Goal: Information Seeking & Learning: Learn about a topic

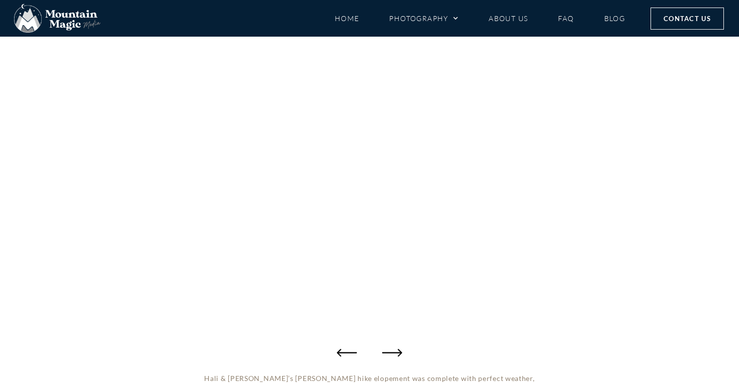
scroll to position [168, 0]
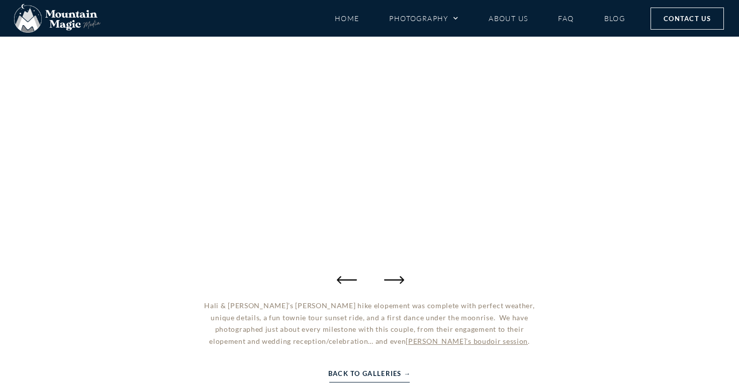
click at [395, 280] on icon "Next slide" at bounding box center [394, 280] width 20 height 8
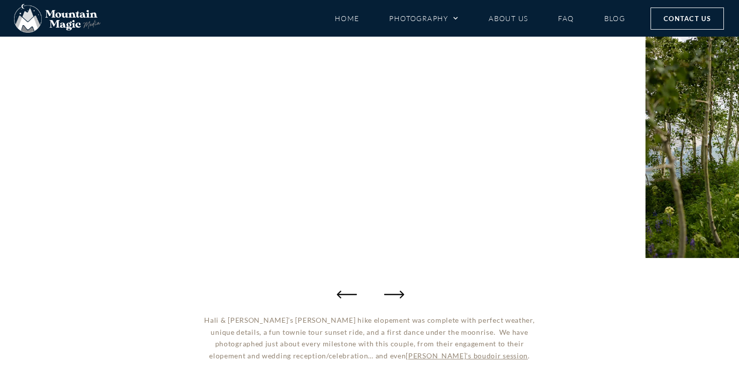
scroll to position [161, 0]
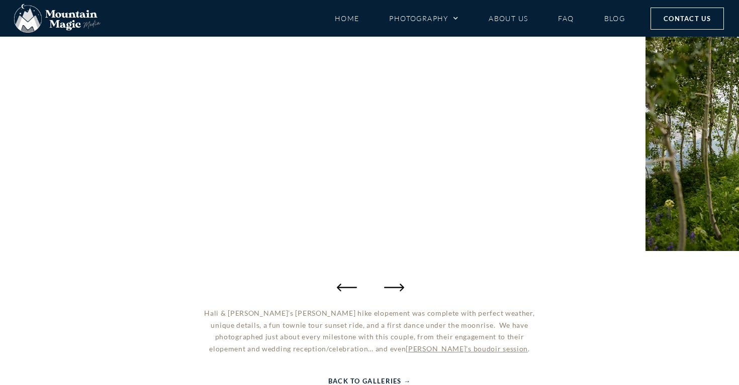
click at [395, 286] on icon "Next slide" at bounding box center [394, 287] width 20 height 20
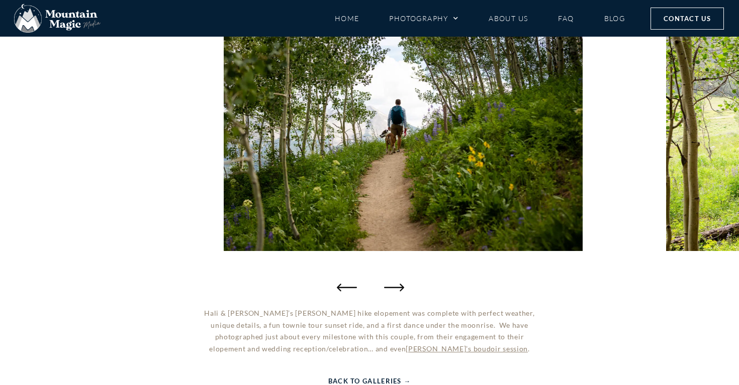
click at [395, 286] on icon "Next slide" at bounding box center [394, 287] width 20 height 20
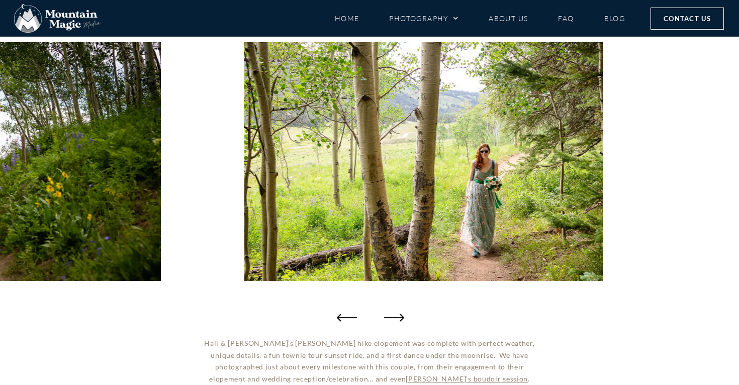
scroll to position [132, 0]
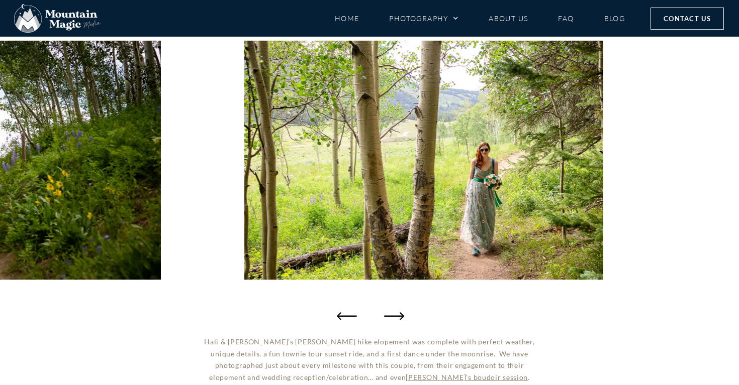
click at [393, 313] on icon "Next slide" at bounding box center [394, 316] width 20 height 20
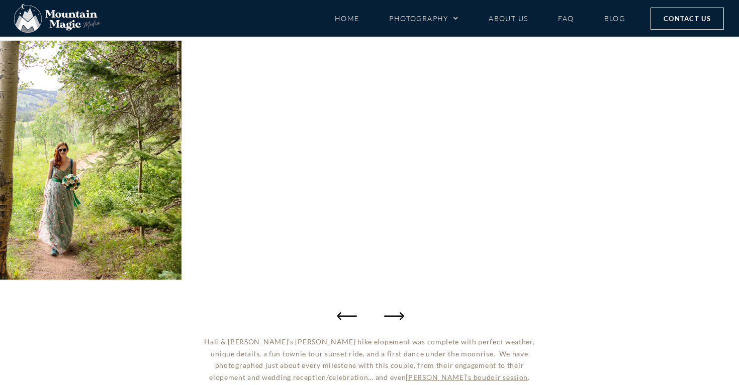
click at [395, 314] on icon "Next slide" at bounding box center [394, 316] width 20 height 20
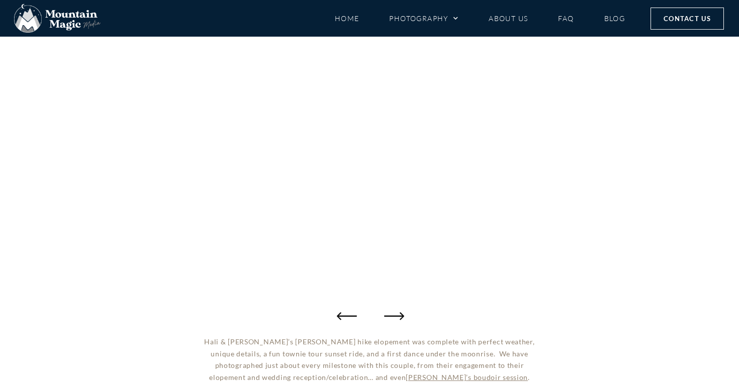
click at [395, 313] on icon "Next slide" at bounding box center [394, 316] width 20 height 20
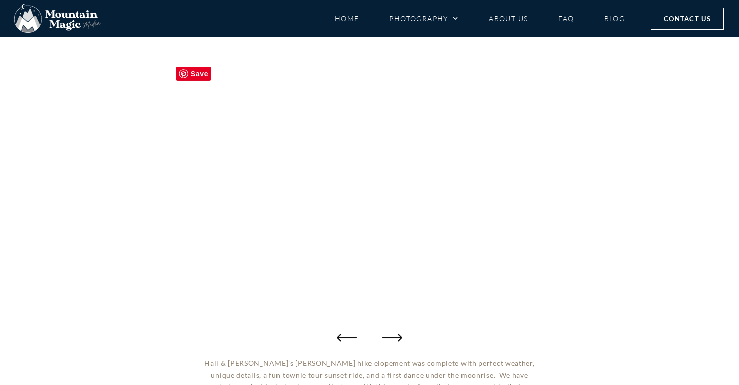
scroll to position [112, 0]
click at [395, 335] on icon "Next slide" at bounding box center [394, 337] width 20 height 20
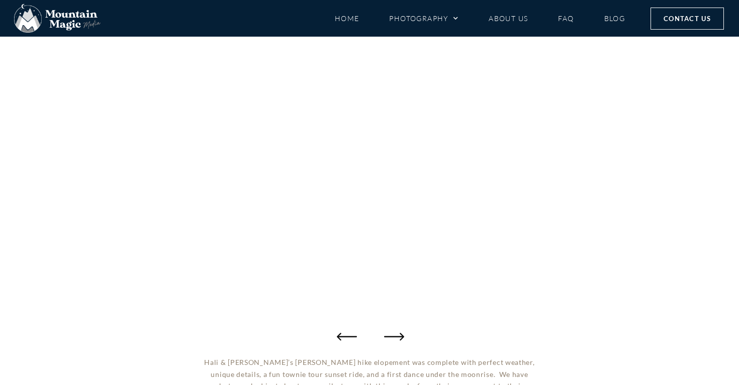
click at [395, 335] on icon "Next slide" at bounding box center [394, 337] width 20 height 20
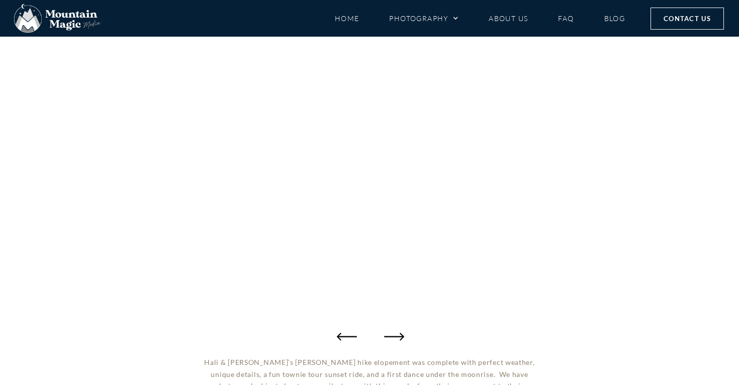
click at [395, 335] on icon "Next slide" at bounding box center [394, 337] width 20 height 20
click at [394, 335] on icon "Next slide" at bounding box center [394, 337] width 20 height 20
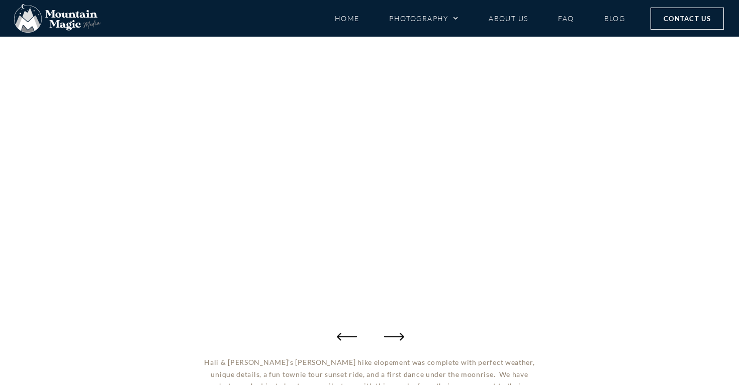
click at [394, 336] on icon "Next slide" at bounding box center [394, 337] width 20 height 20
click at [394, 336] on icon "Next slide" at bounding box center [394, 337] width 20 height 8
click at [393, 335] on icon "Next slide" at bounding box center [394, 337] width 20 height 20
click at [394, 334] on icon "Next slide" at bounding box center [394, 337] width 20 height 20
click at [394, 333] on icon "Next slide" at bounding box center [394, 337] width 20 height 20
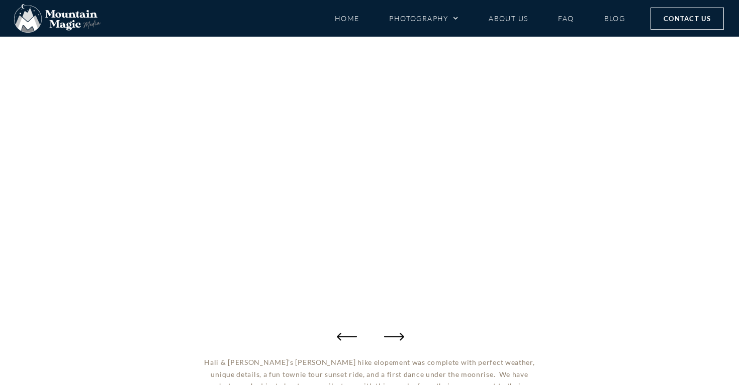
click at [395, 334] on icon "Next slide" at bounding box center [394, 337] width 20 height 20
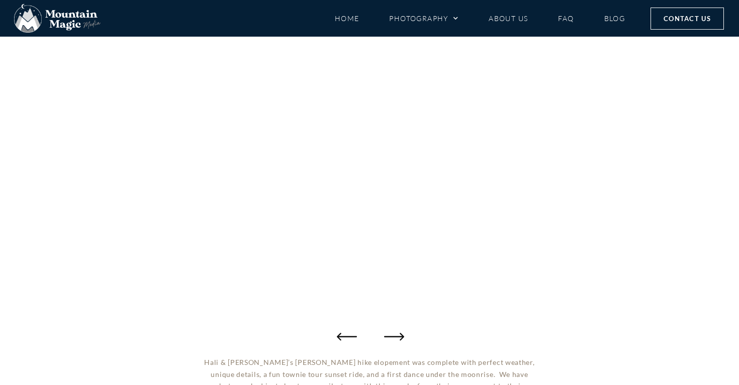
click at [395, 334] on icon "Next slide" at bounding box center [394, 337] width 20 height 20
click at [396, 336] on icon "Next slide" at bounding box center [394, 337] width 20 height 20
click at [397, 336] on icon "Next slide" at bounding box center [394, 337] width 20 height 20
click at [397, 337] on icon "Next slide" at bounding box center [394, 337] width 20 height 20
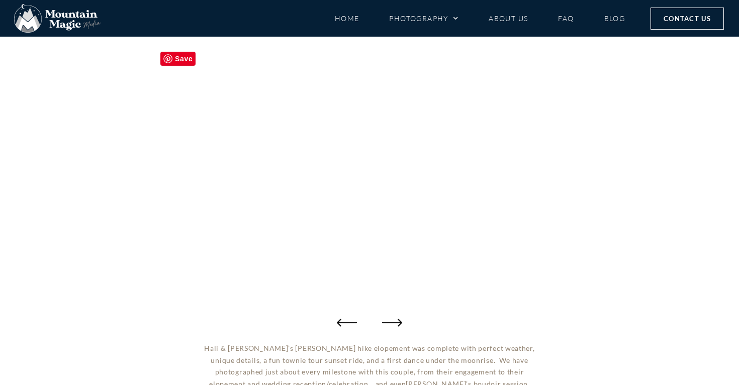
scroll to position [147, 0]
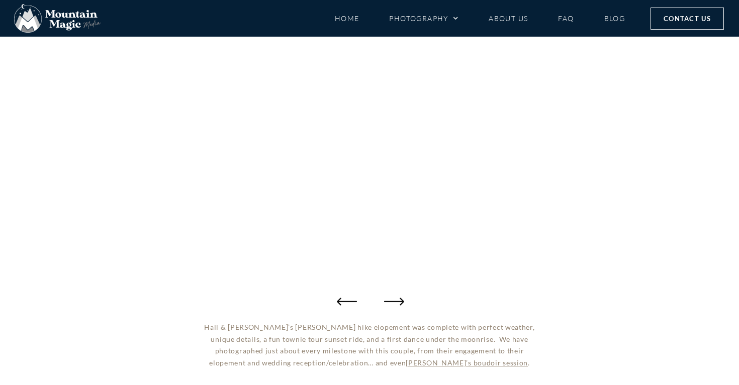
click at [392, 302] on icon "Next slide" at bounding box center [394, 301] width 20 height 20
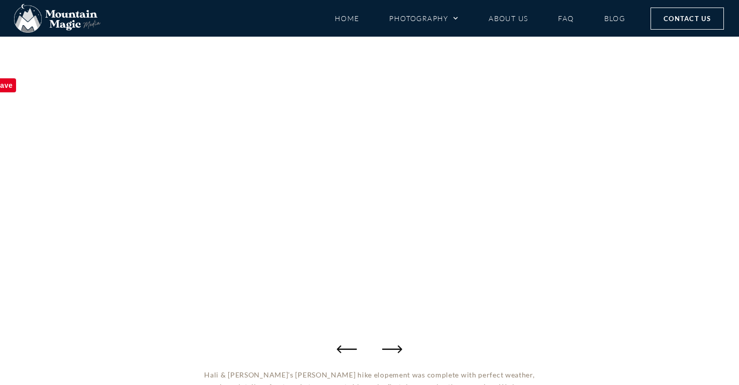
scroll to position [100, 0]
click at [391, 346] on icon "Next slide" at bounding box center [394, 348] width 20 height 20
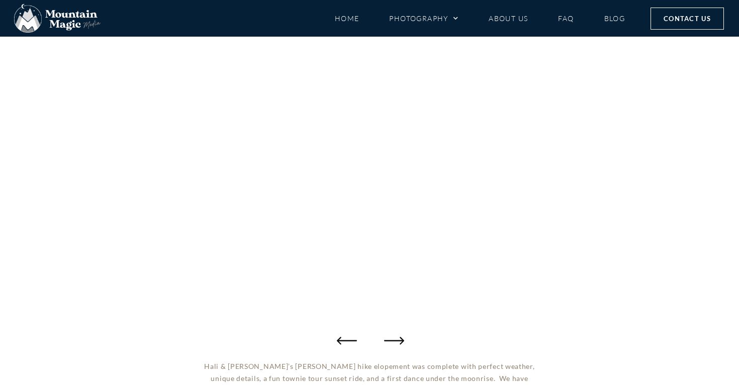
scroll to position [105, 0]
click at [397, 341] on icon "Next slide" at bounding box center [394, 344] width 20 height 20
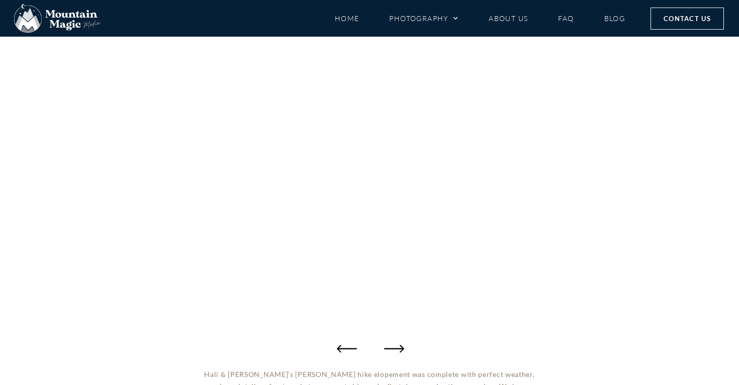
scroll to position [103, 0]
click at [397, 340] on icon "Next slide" at bounding box center [394, 345] width 20 height 20
click at [398, 345] on icon "Next slide" at bounding box center [394, 345] width 20 height 20
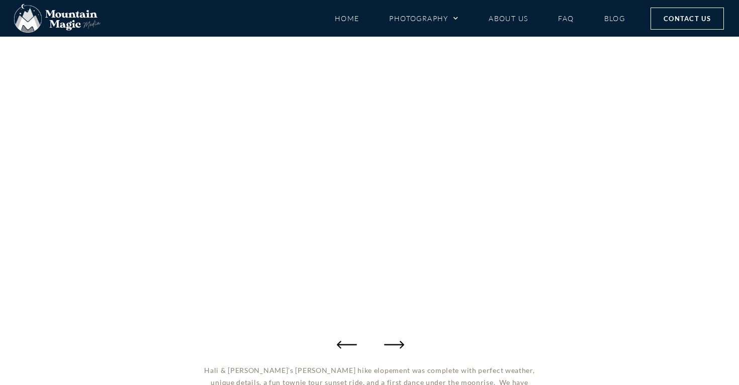
click at [399, 348] on icon "Next slide" at bounding box center [394, 345] width 20 height 20
click at [400, 345] on icon "Next slide" at bounding box center [394, 345] width 20 height 20
click at [399, 344] on icon "Next slide" at bounding box center [394, 345] width 20 height 8
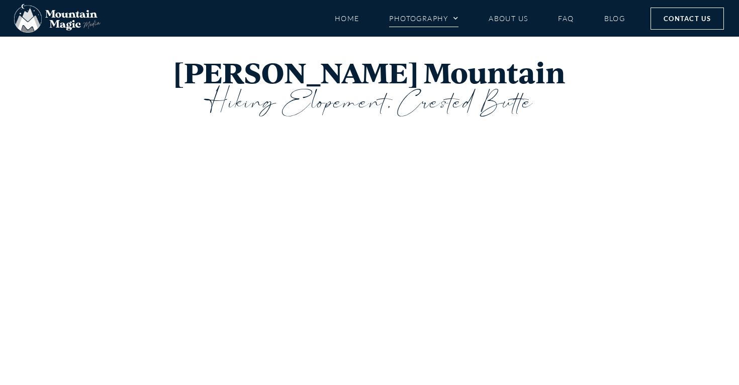
scroll to position [0, 0]
click at [429, 20] on link "Photography" at bounding box center [423, 19] width 69 height 18
click at [344, 18] on link "Home" at bounding box center [347, 19] width 25 height 18
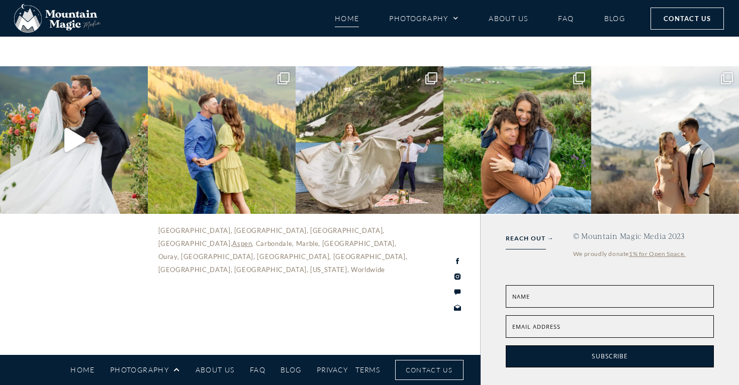
scroll to position [3845, 0]
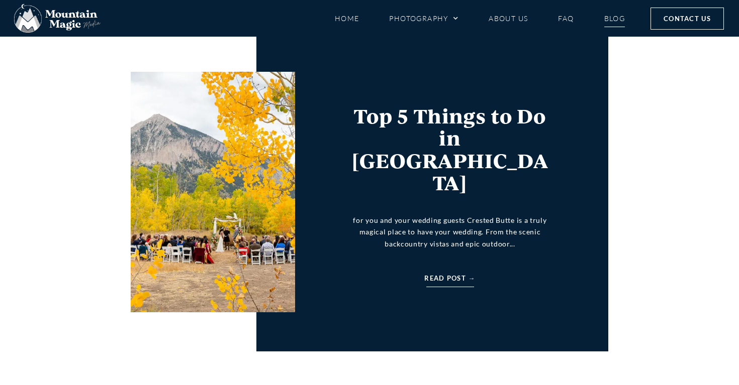
scroll to position [1936, 0]
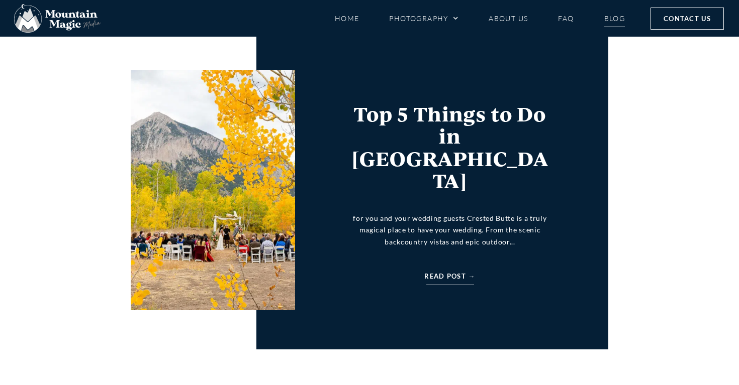
click at [444, 271] on span "Read Post →" at bounding box center [449, 276] width 51 height 11
